Goal: Find specific page/section: Find specific page/section

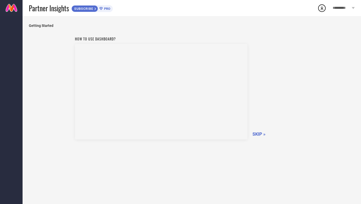
click at [255, 133] on span "SKIP »" at bounding box center [258, 133] width 13 height 5
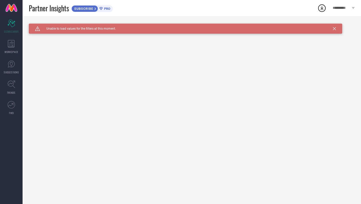
click at [334, 30] on icon at bounding box center [334, 28] width 3 height 3
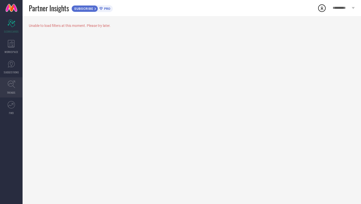
click at [11, 88] on icon at bounding box center [12, 84] width 8 height 8
